Goal: Check status: Check status

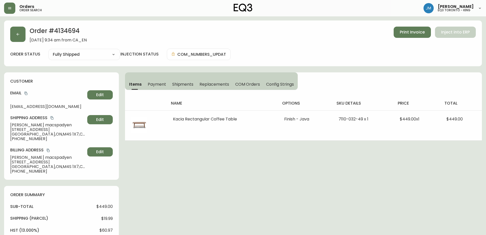
select select "FULLY_SHIPPED"
click at [8, 7] on button "button" at bounding box center [9, 8] width 11 height 11
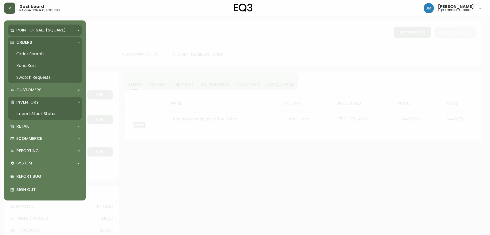
click at [41, 31] on p "Point of Sale (Square)" at bounding box center [41, 30] width 50 height 6
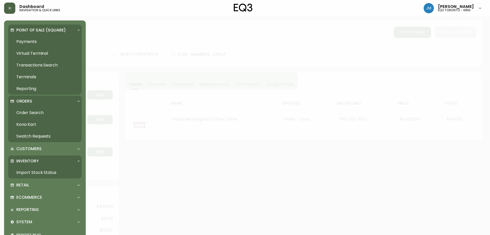
click at [29, 169] on link "Import Stock Status" at bounding box center [45, 173] width 74 height 12
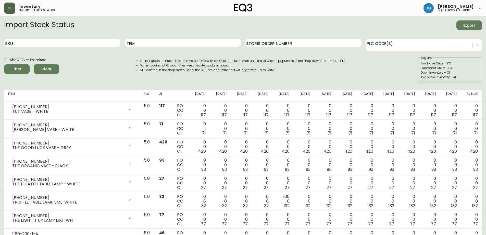
click at [134, 43] on input "Item" at bounding box center [183, 43] width 116 height 8
paste input "[PERSON_NAME]"
type input "[PERSON_NAME]"
click at [4, 64] on button "Filter" at bounding box center [17, 69] width 26 height 10
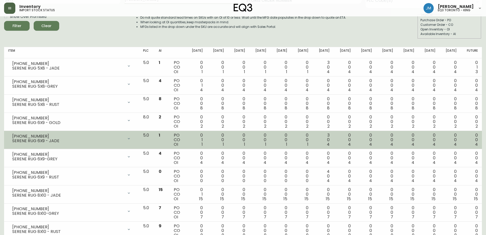
scroll to position [51, 0]
